Goal: Check status: Check status

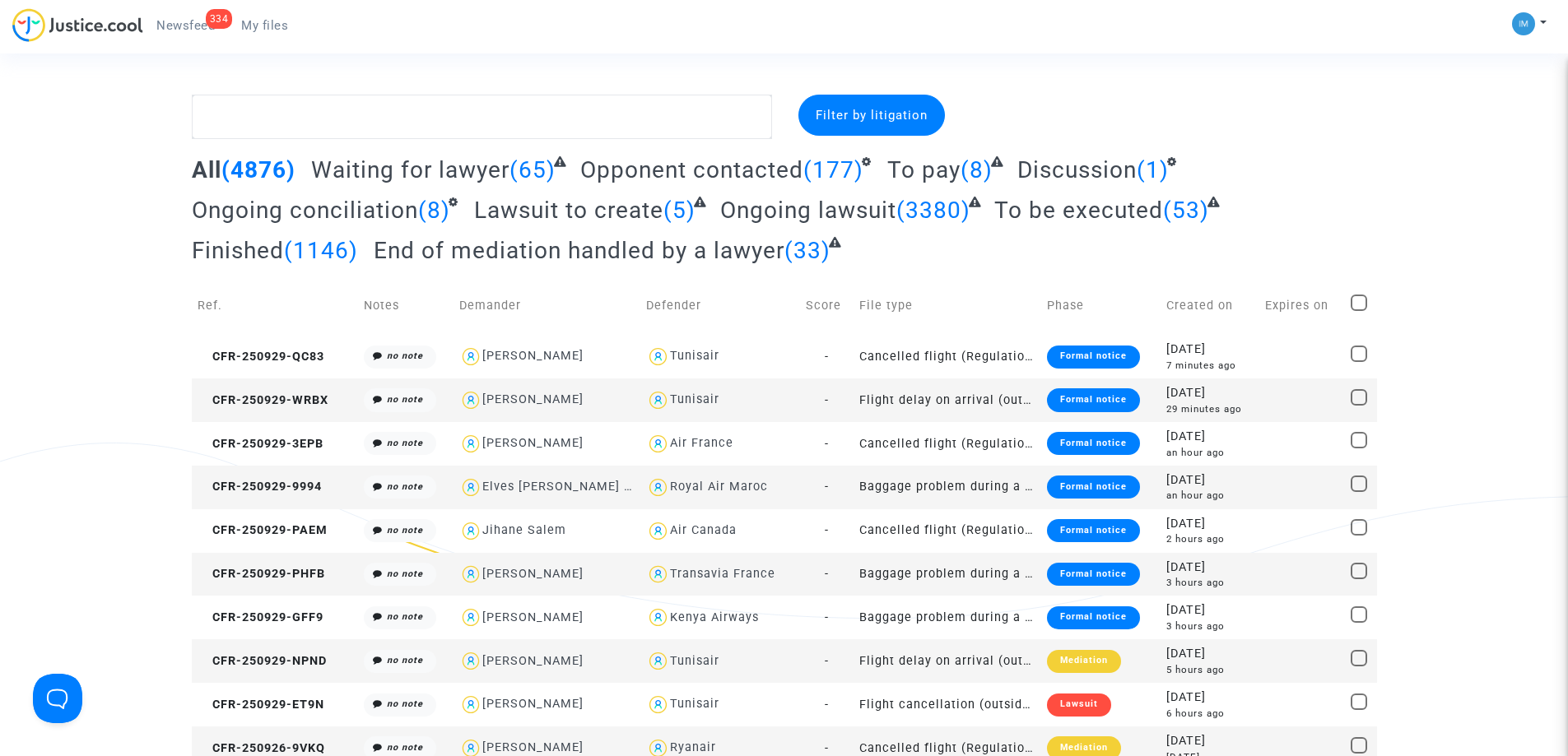
click at [955, 172] on span "To pay" at bounding box center [924, 170] width 74 height 27
